Goal: Information Seeking & Learning: Understand process/instructions

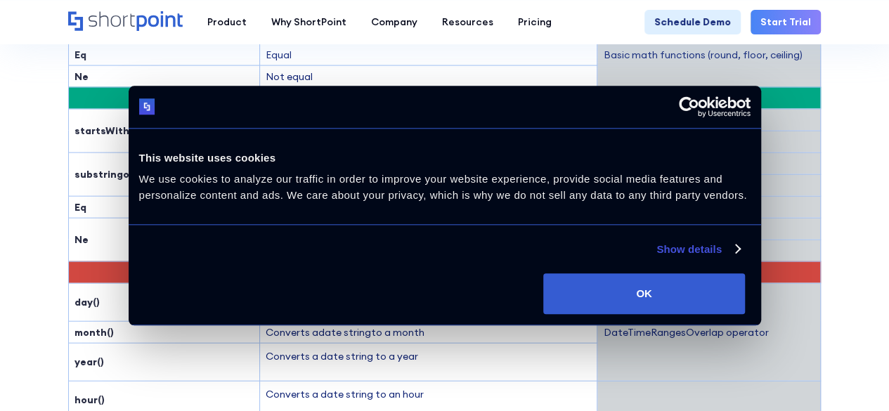
scroll to position [1616, 0]
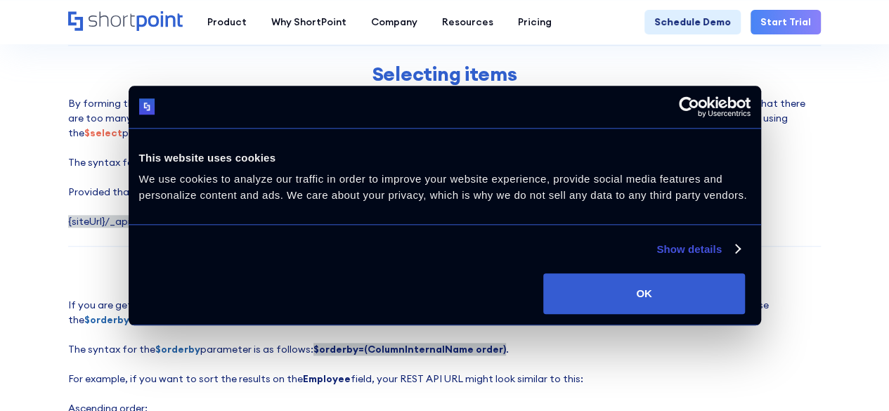
scroll to position [632, 0]
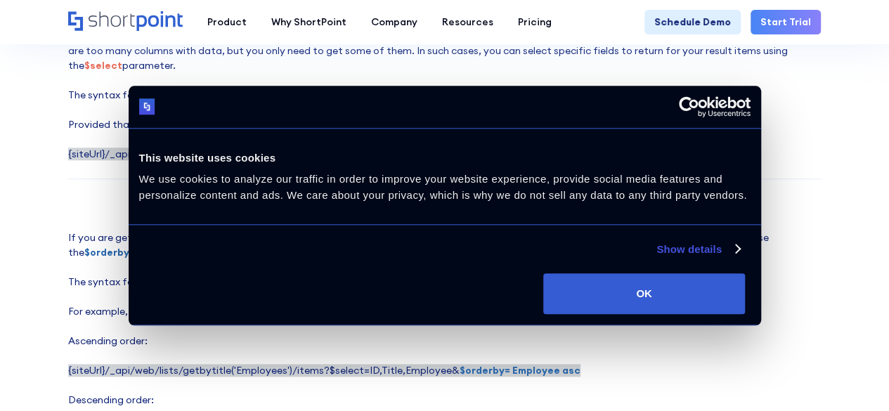
drag, startPoint x: 316, startPoint y: 140, endPoint x: 440, endPoint y: 144, distance: 124.4
click at [440, 144] on p "By forming the REST API URL to get the items (for example, URL), it will get al…" at bounding box center [444, 95] width 752 height 133
copy span "? $select=ID,Title,Employee"
